Goal: Find specific page/section: Find specific page/section

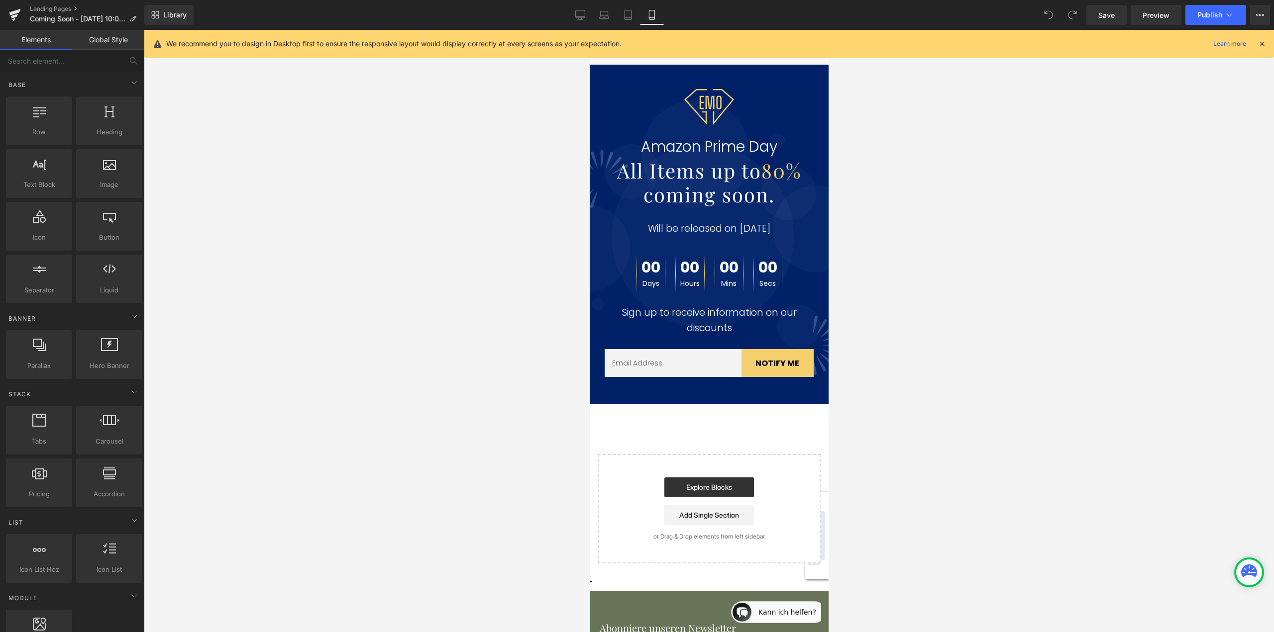
click at [1265, 46] on icon at bounding box center [1261, 43] width 9 height 9
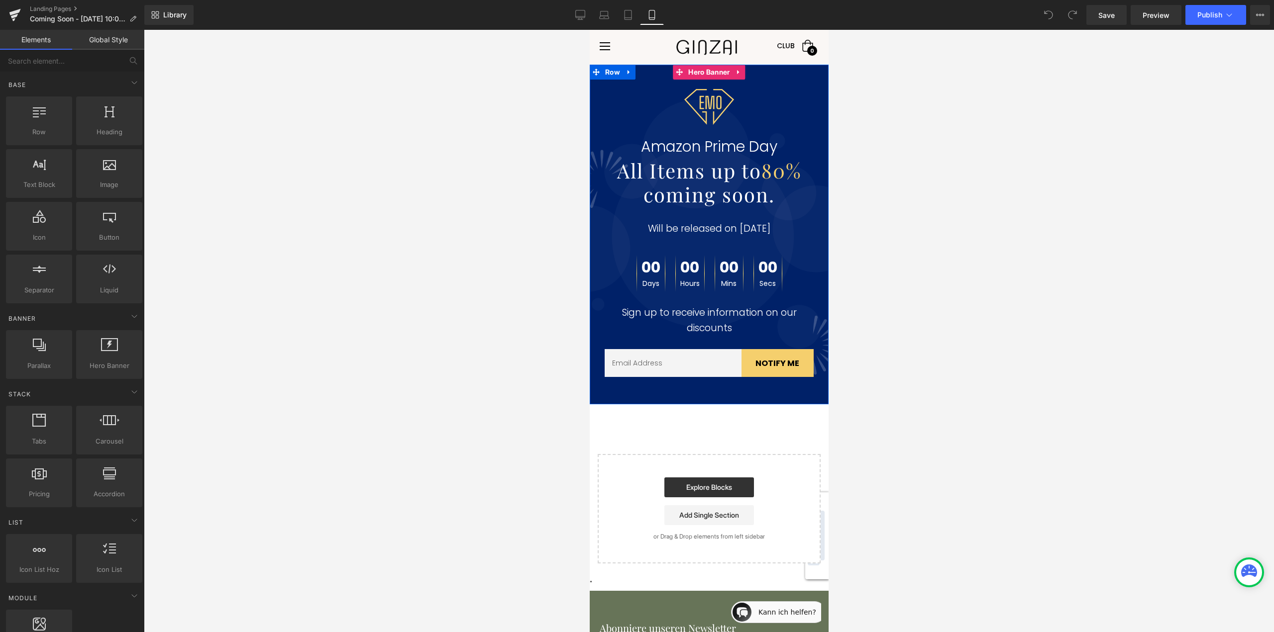
click at [781, 81] on div "Image Amazon Prime Day Text Block All Items up to 80% coming soon. Heading Will…" at bounding box center [708, 241] width 239 height 325
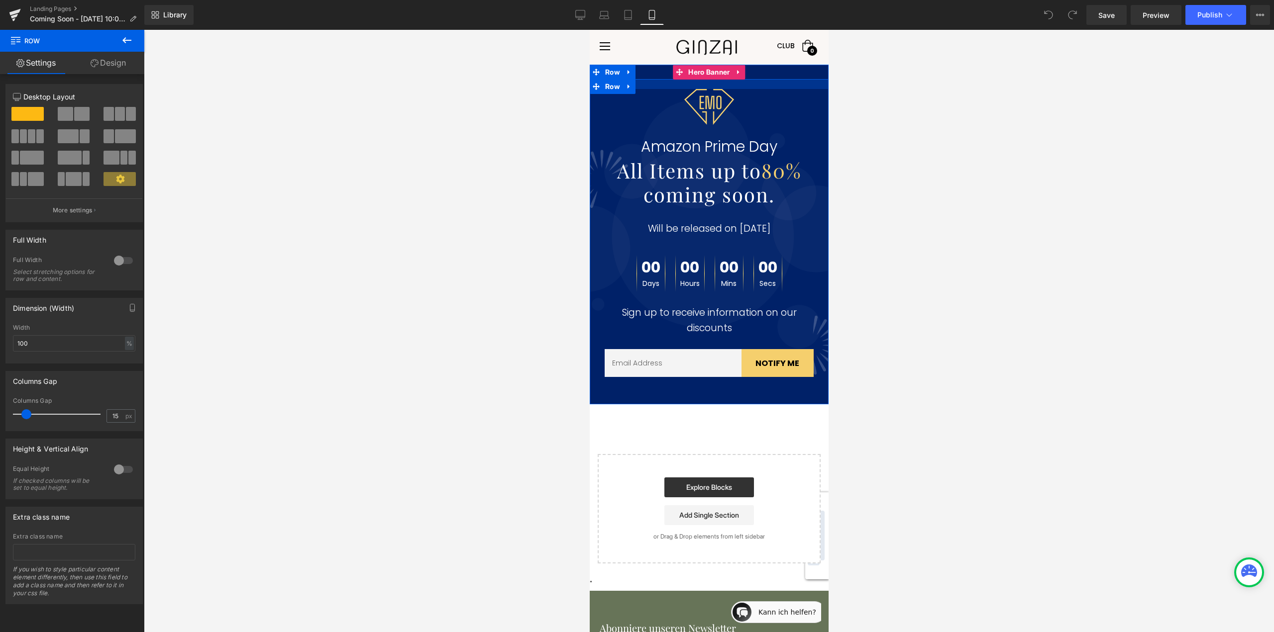
click at [657, 87] on div at bounding box center [708, 84] width 239 height 10
click at [641, 104] on div at bounding box center [709, 107] width 224 height 36
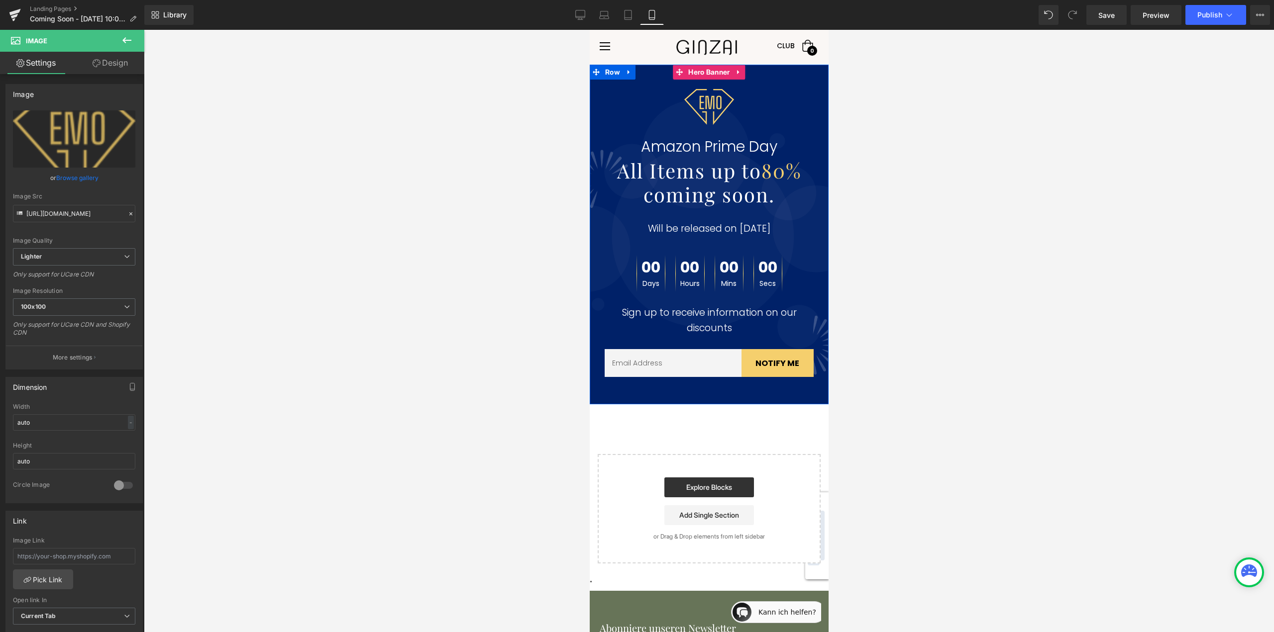
click at [750, 77] on div at bounding box center [708, 235] width 239 height 340
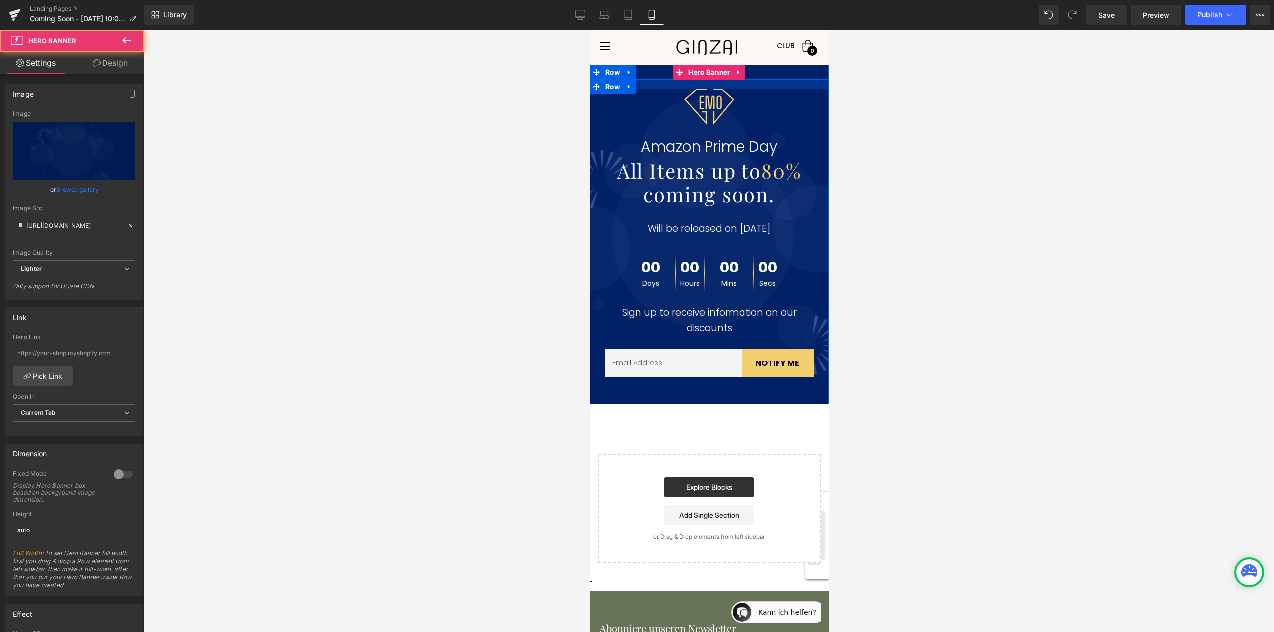
click at [783, 85] on div at bounding box center [708, 84] width 239 height 10
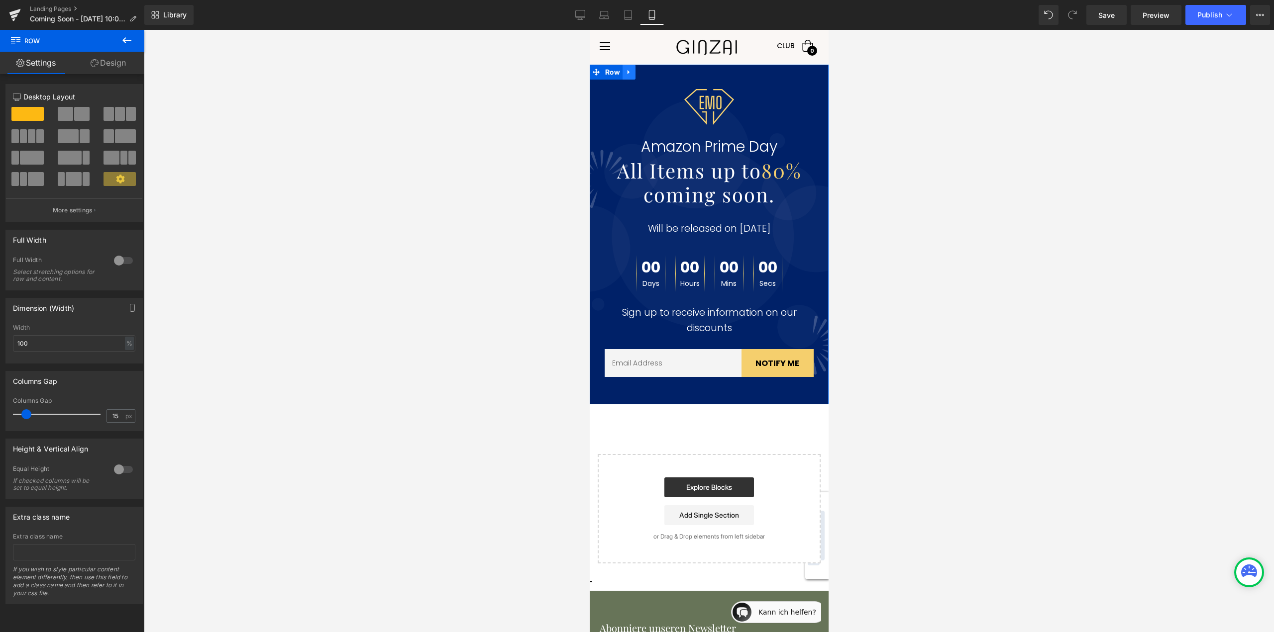
click at [627, 72] on icon at bounding box center [628, 72] width 2 height 4
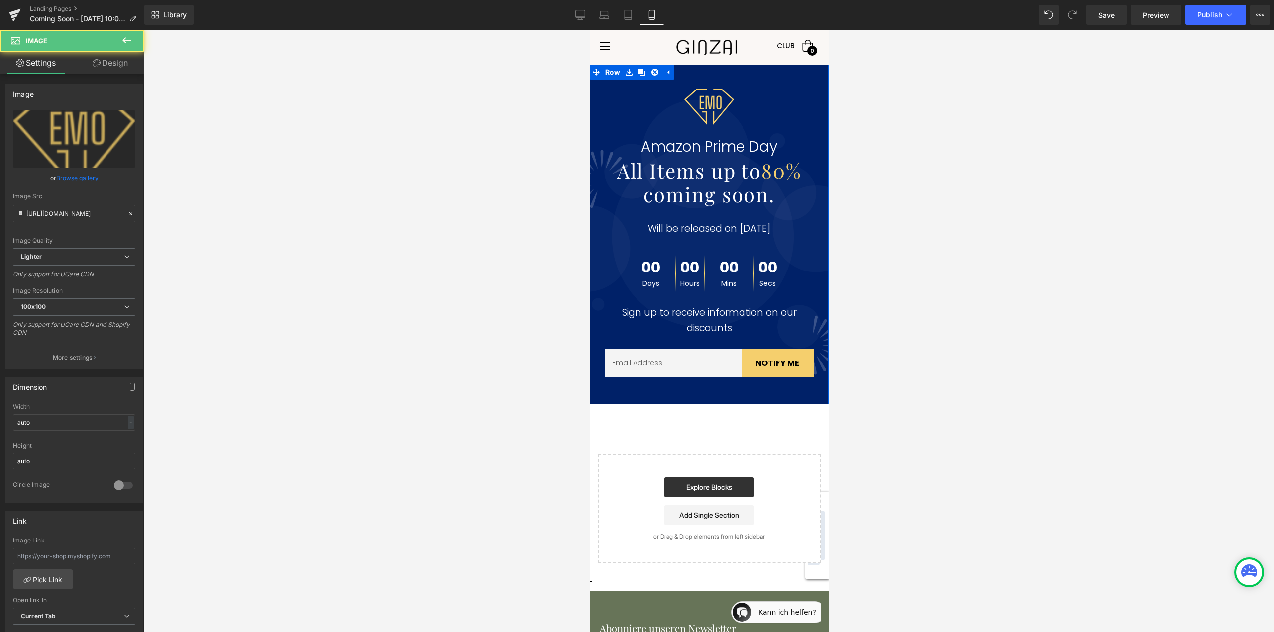
click at [628, 96] on div at bounding box center [709, 107] width 224 height 36
click at [591, 145] on div "Image Amazon Prime Day Text Block All Items up to 80% coming soon. Heading Will…" at bounding box center [708, 244] width 239 height 310
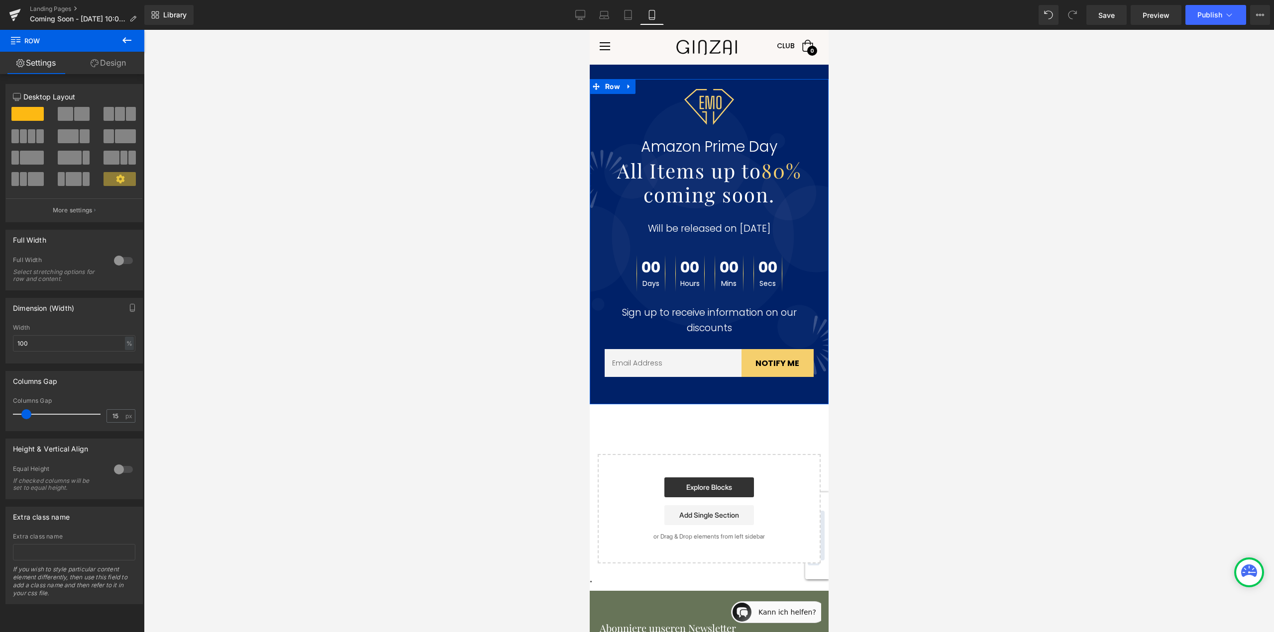
click at [124, 56] on link "Design" at bounding box center [108, 63] width 72 height 22
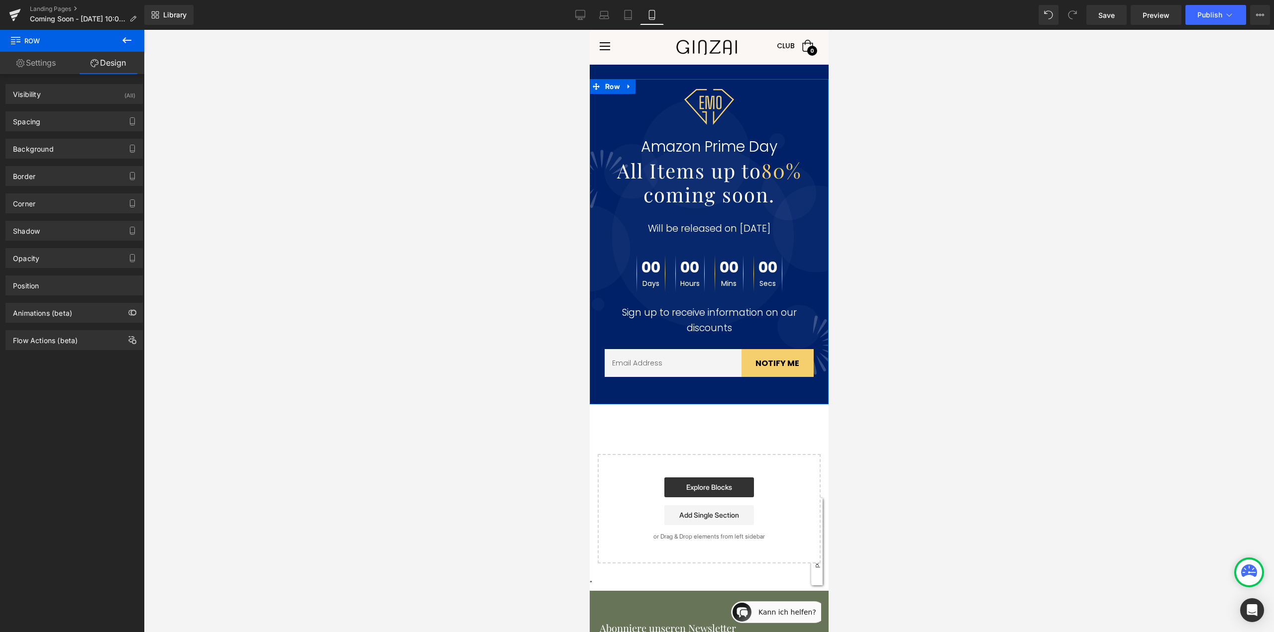
click at [46, 65] on link "Settings" at bounding box center [36, 63] width 72 height 22
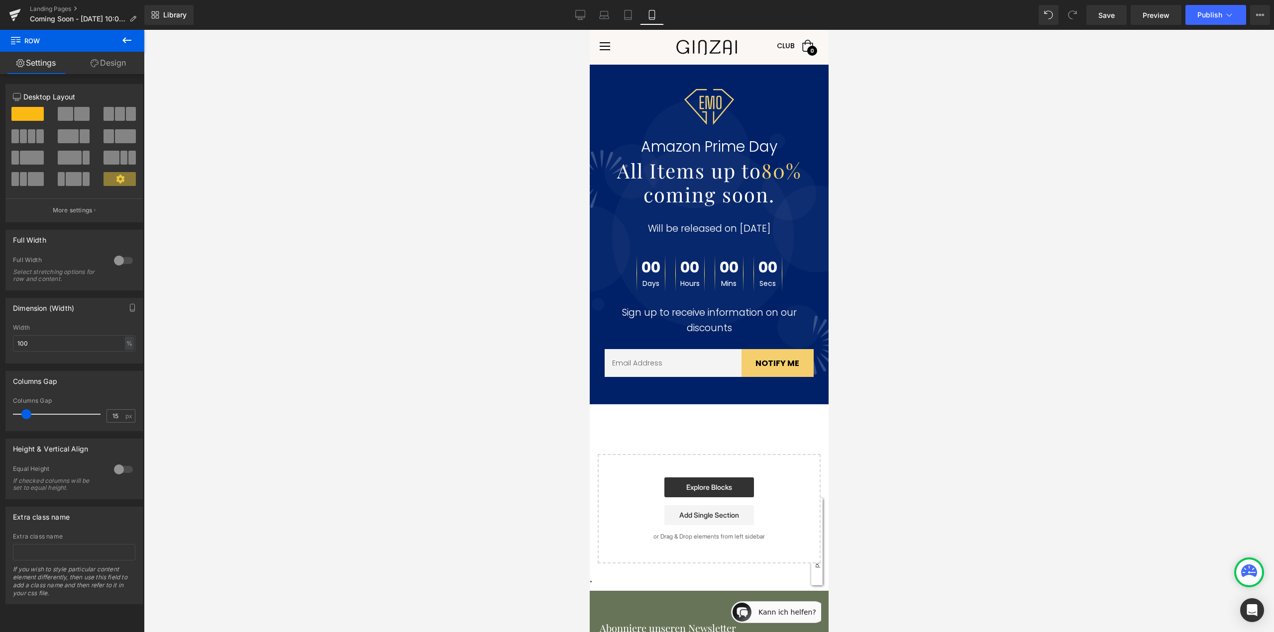
click at [589, 30] on div at bounding box center [589, 30] width 0 height 0
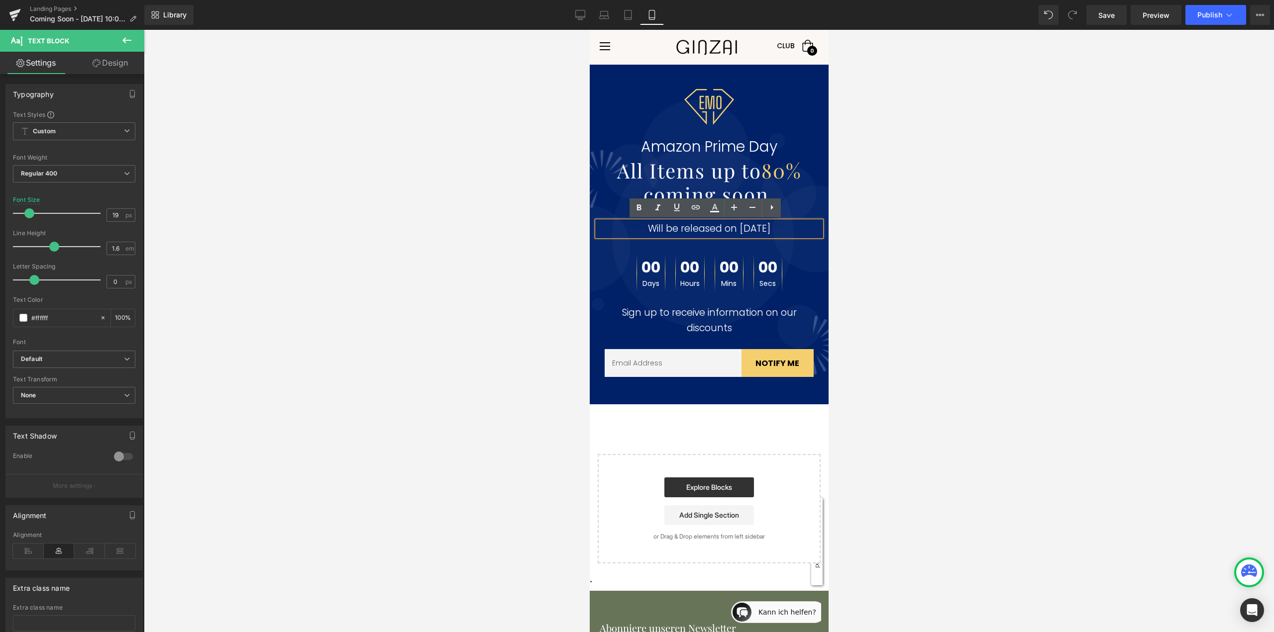
click at [776, 209] on icon at bounding box center [772, 208] width 12 height 12
click at [792, 209] on icon at bounding box center [791, 208] width 12 height 12
click at [607, 70] on div at bounding box center [708, 235] width 239 height 340
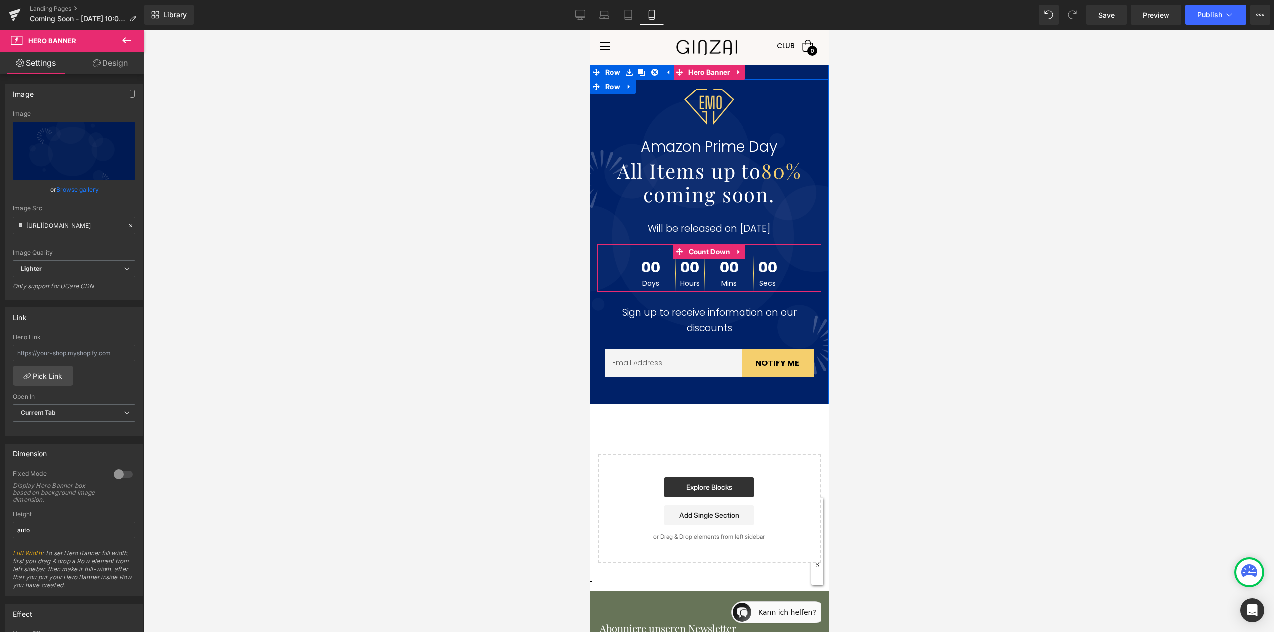
click at [614, 266] on div "00 Days 00 Hours 00 Mins 00 Secs" at bounding box center [709, 273] width 224 height 37
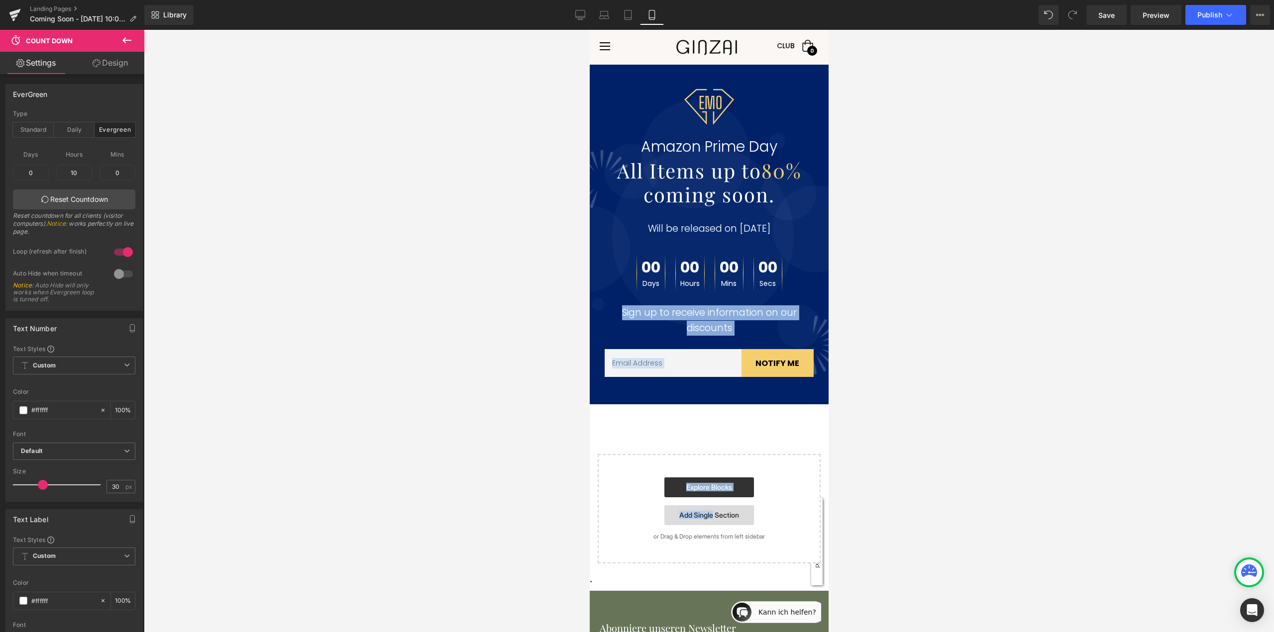
drag, startPoint x: 781, startPoint y: 274, endPoint x: 708, endPoint y: 523, distance: 260.3
click at [708, 523] on div "Image Amazon Prime Day Text Block All Items up to 80% coming soon. Heading Will…" at bounding box center [708, 314] width 239 height 499
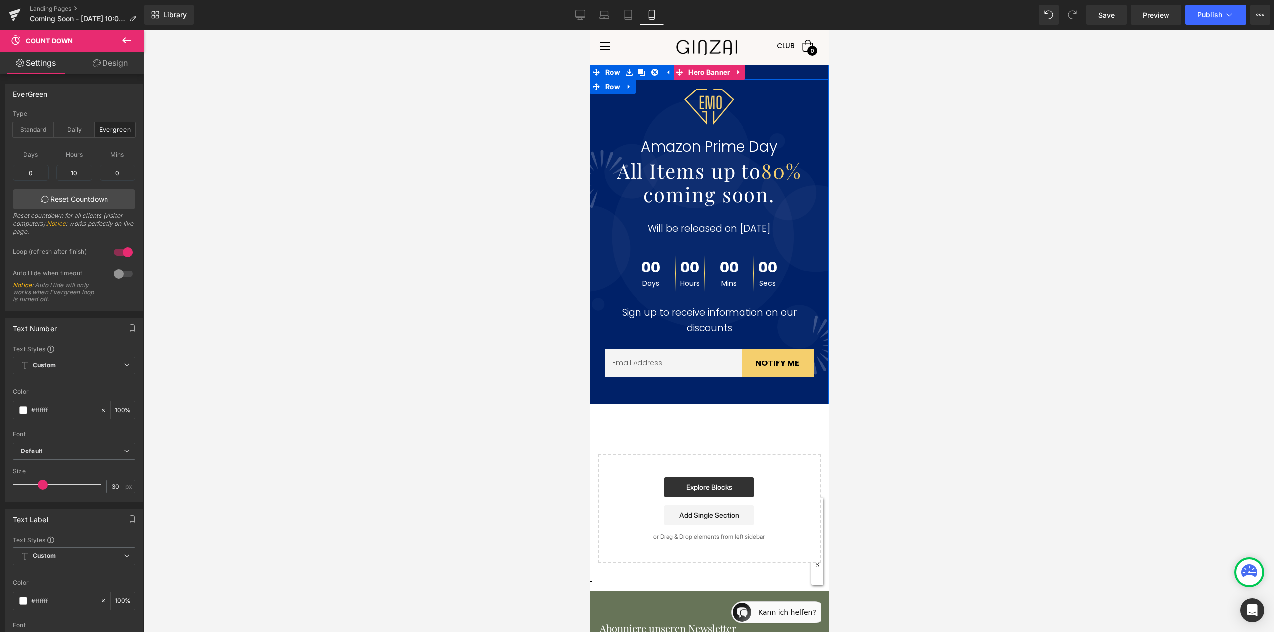
click at [623, 273] on div "00 Days 00 Hours 00 Mins 00 Secs" at bounding box center [709, 273] width 224 height 37
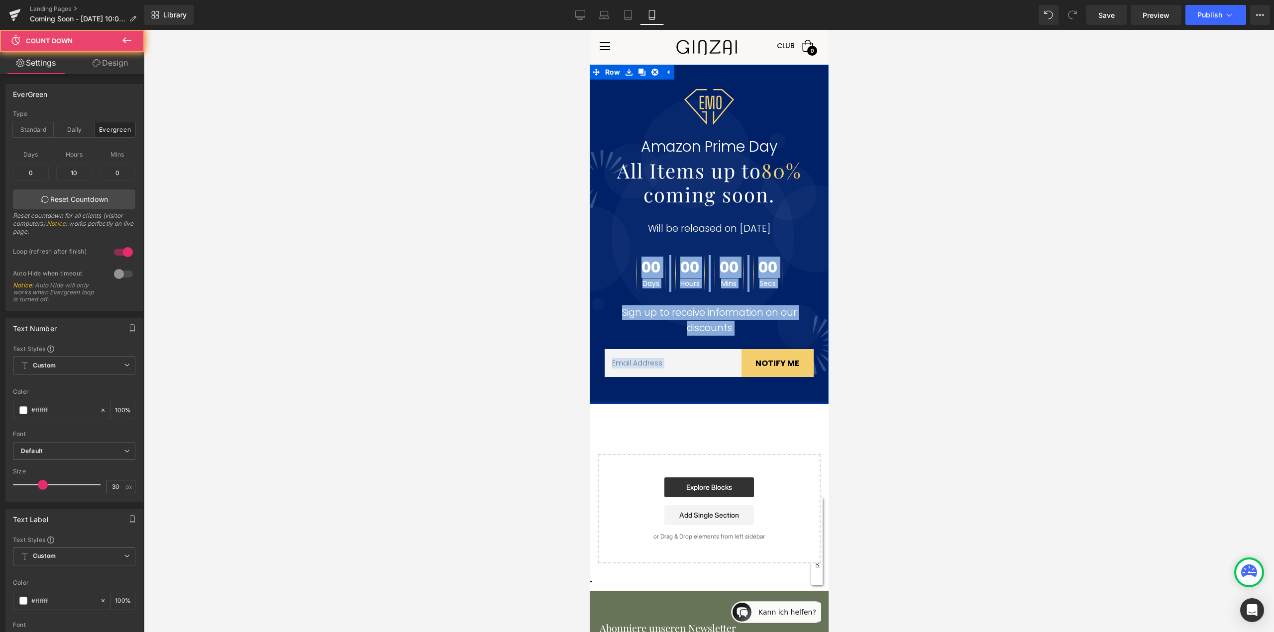
drag, startPoint x: 608, startPoint y: 264, endPoint x: 617, endPoint y: 414, distance: 150.5
click at [617, 414] on div "Image Amazon Prime Day Text Block All Items up to 80% coming soon. Heading Will…" at bounding box center [708, 314] width 239 height 499
click at [626, 244] on div "Image Amazon Prime Day Text Block All Items up to 80% coming soon. Heading Will…" at bounding box center [708, 244] width 239 height 310
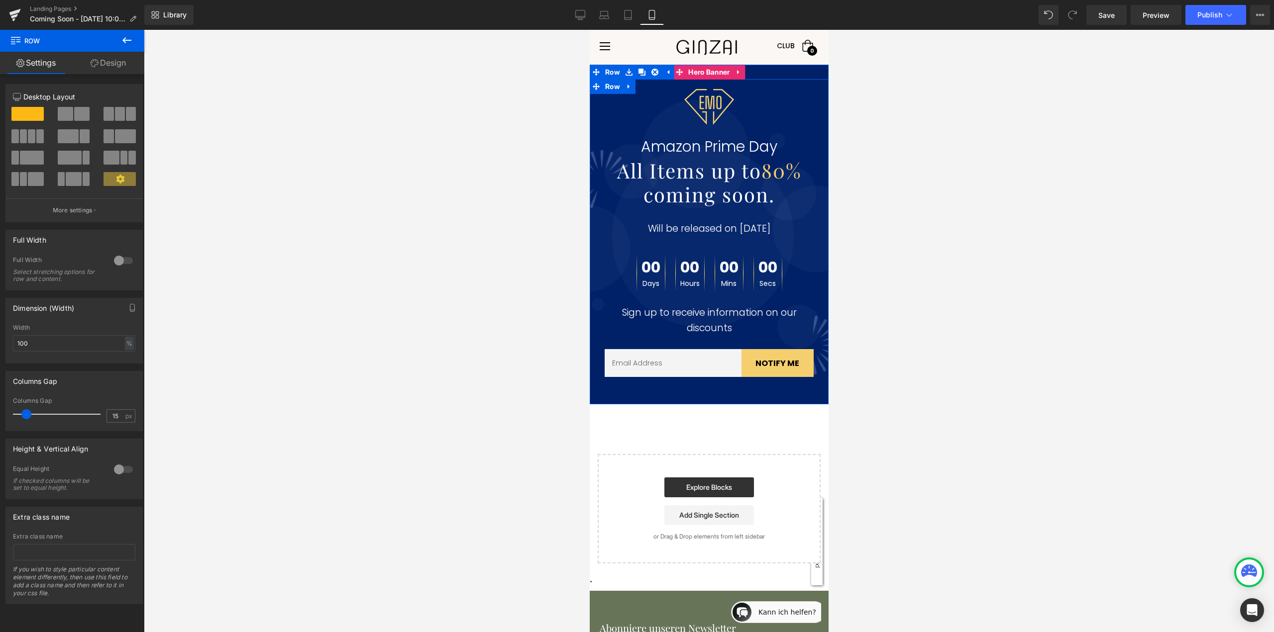
click at [611, 274] on div "00 Days 00 Hours 00 Mins 00 Secs" at bounding box center [709, 273] width 224 height 37
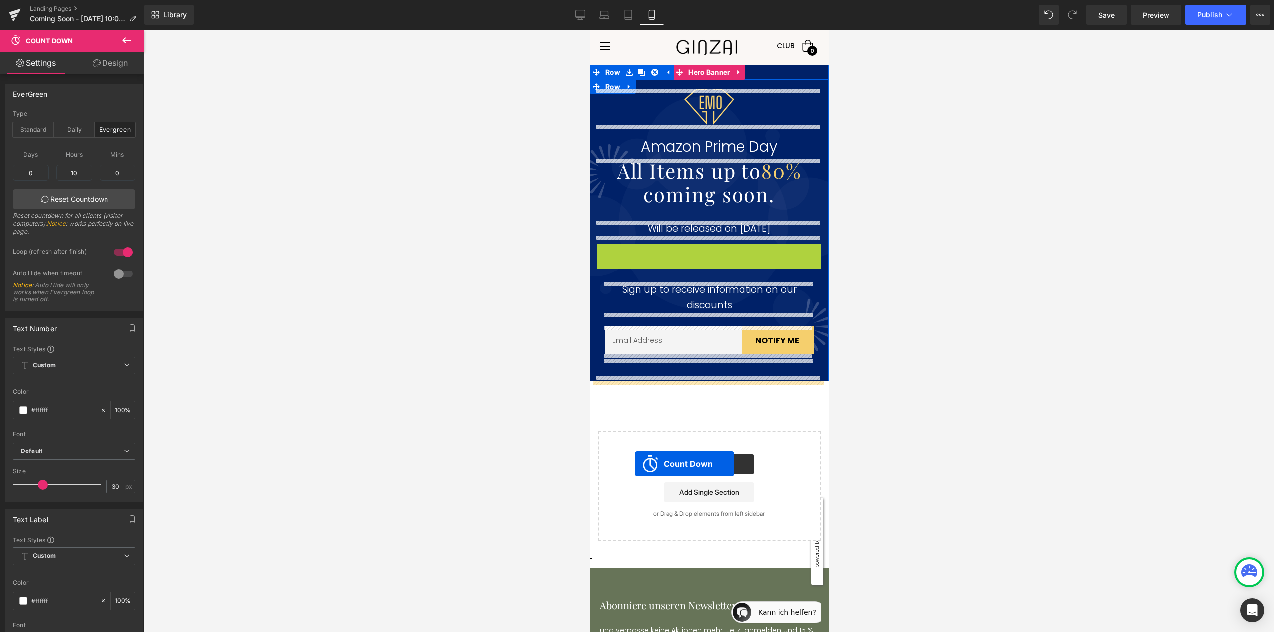
drag, startPoint x: 711, startPoint y: 255, endPoint x: 634, endPoint y: 464, distance: 223.2
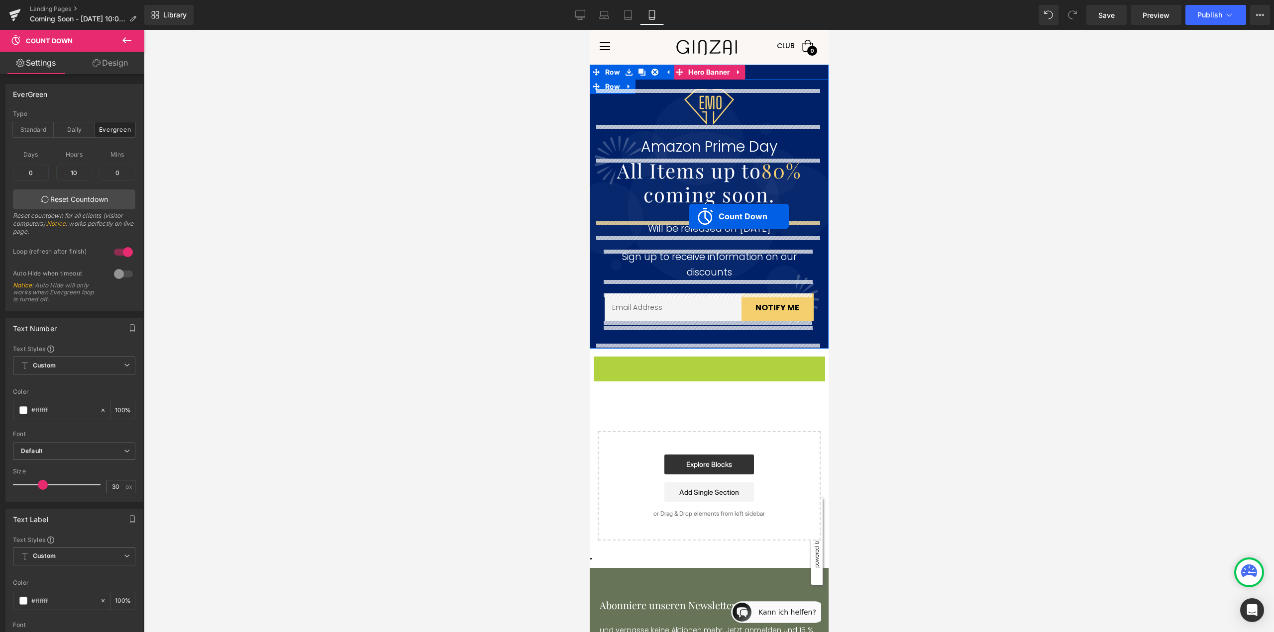
drag, startPoint x: 690, startPoint y: 363, endPoint x: 689, endPoint y: 216, distance: 146.8
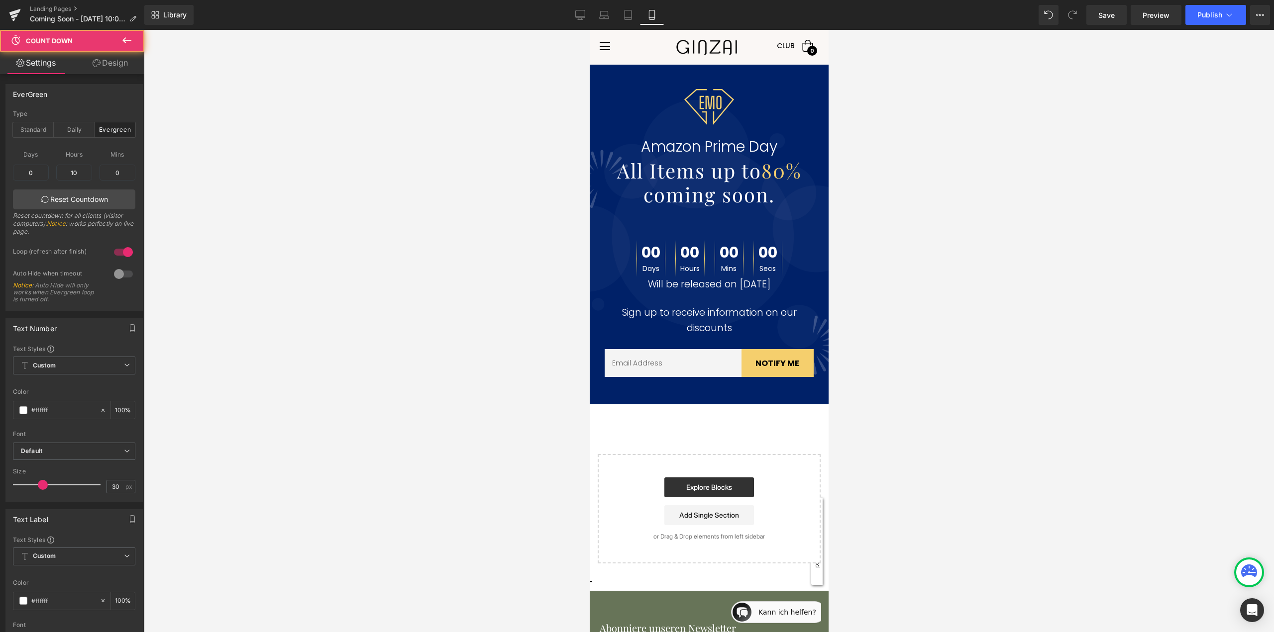
click at [701, 196] on b "coming soon." at bounding box center [708, 194] width 131 height 26
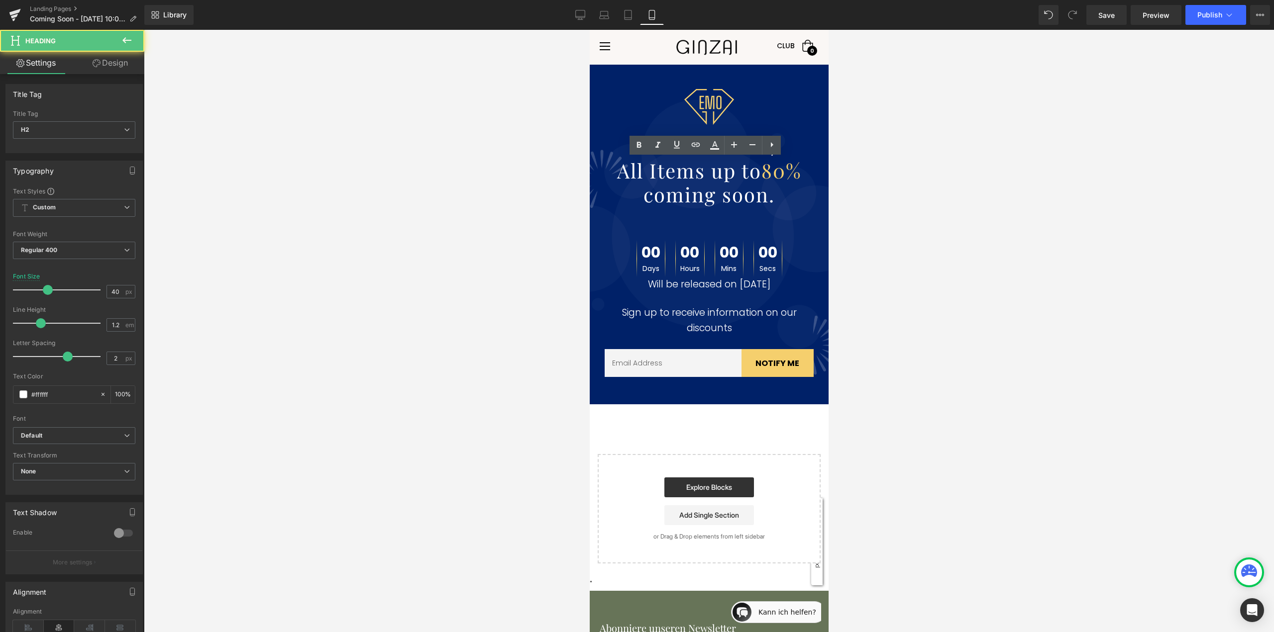
click at [585, 215] on div at bounding box center [709, 331] width 1130 height 603
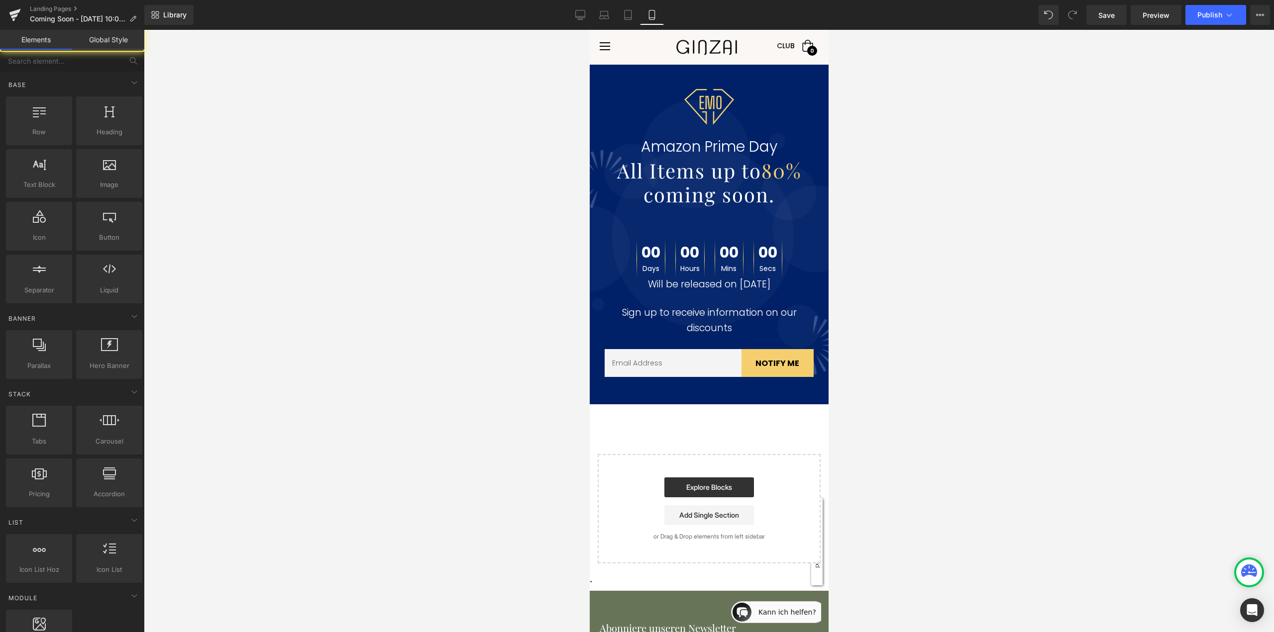
click at [676, 210] on div "Image Amazon Prime Day Text Block All Items up to 80% coming soon. Heading 00 D…" at bounding box center [708, 244] width 239 height 310
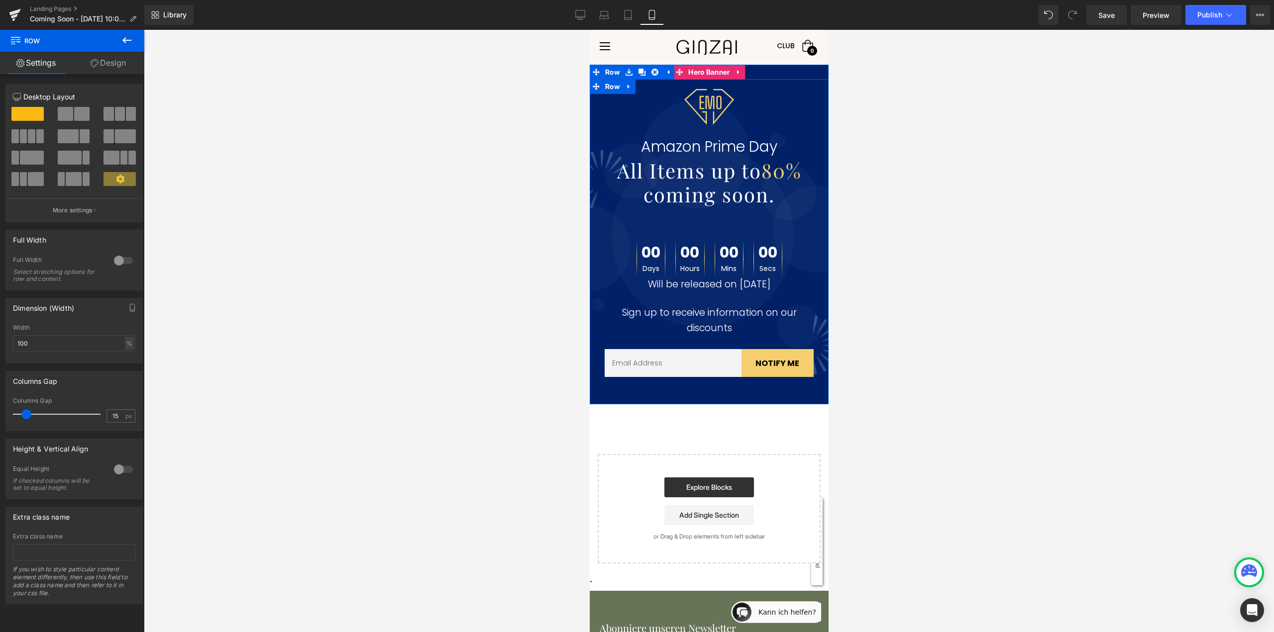
click at [665, 252] on div "00 Days 00 Hours 00 Mins 00 Secs" at bounding box center [709, 258] width 154 height 37
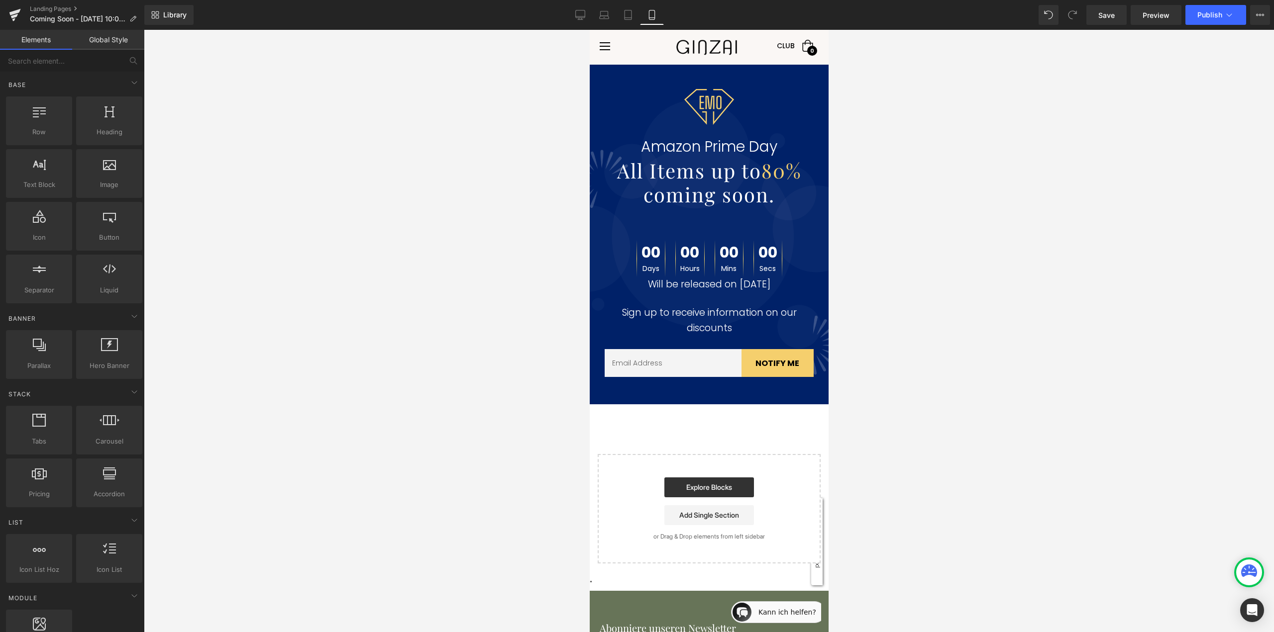
click at [549, 263] on div at bounding box center [709, 331] width 1130 height 603
click at [18, 13] on icon at bounding box center [15, 14] width 12 height 25
